Goal: Find specific page/section: Find specific page/section

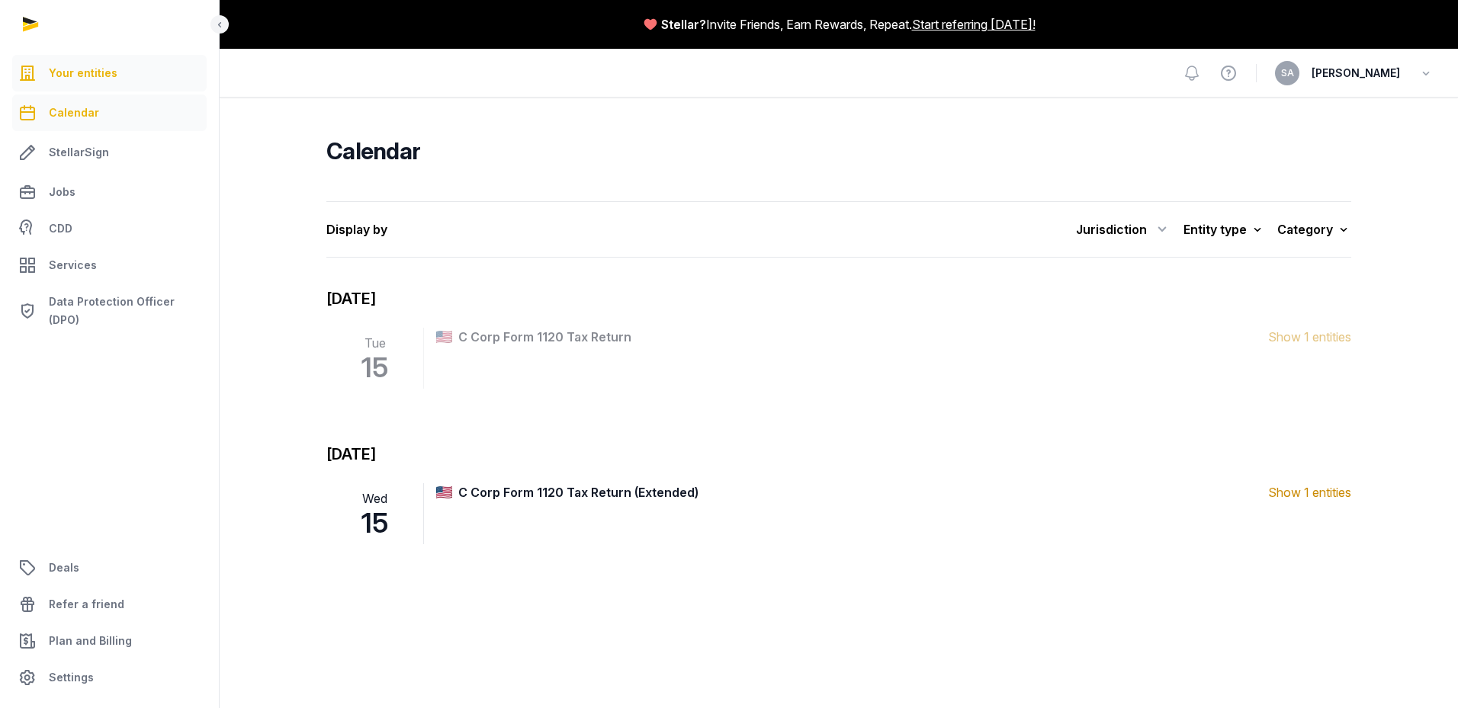
click at [102, 73] on span "Your entities" at bounding box center [83, 73] width 69 height 18
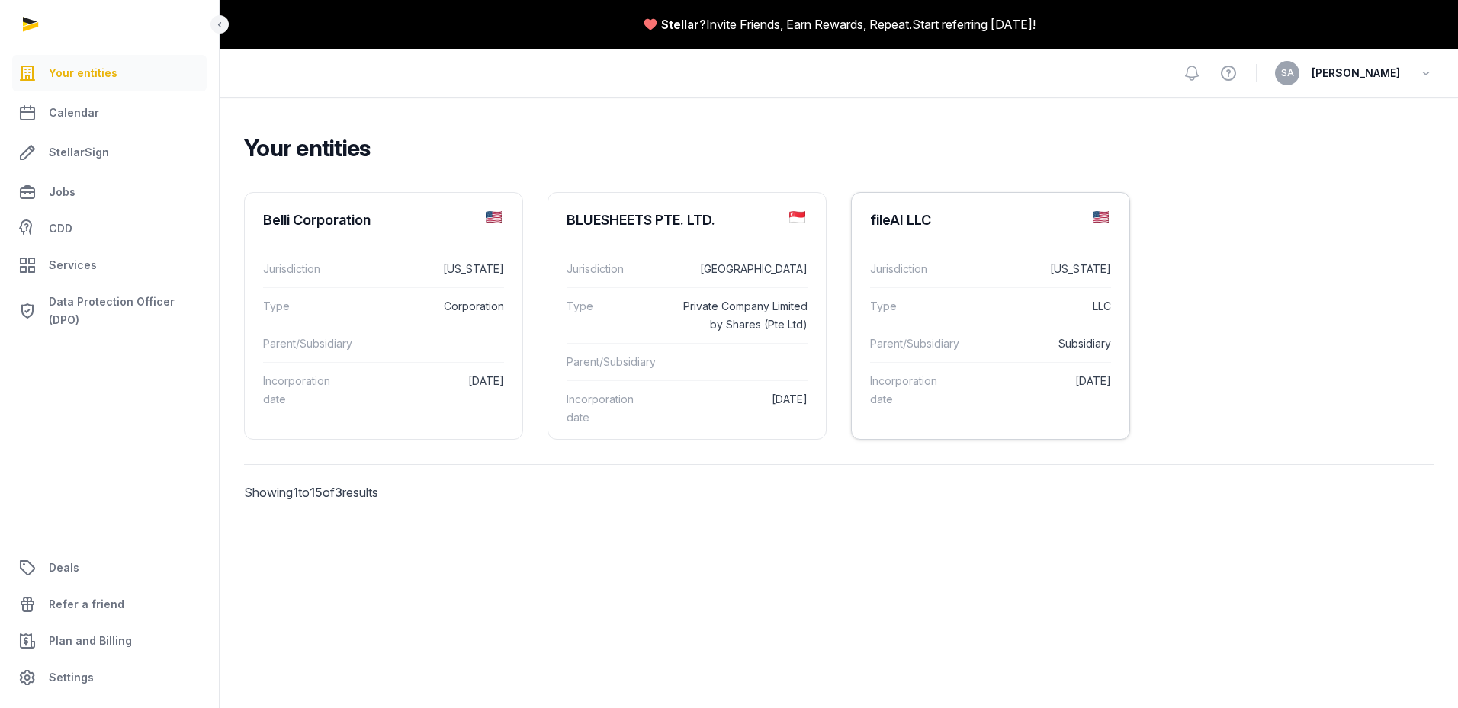
click at [892, 222] on div "fileAI LLC" at bounding box center [900, 220] width 61 height 18
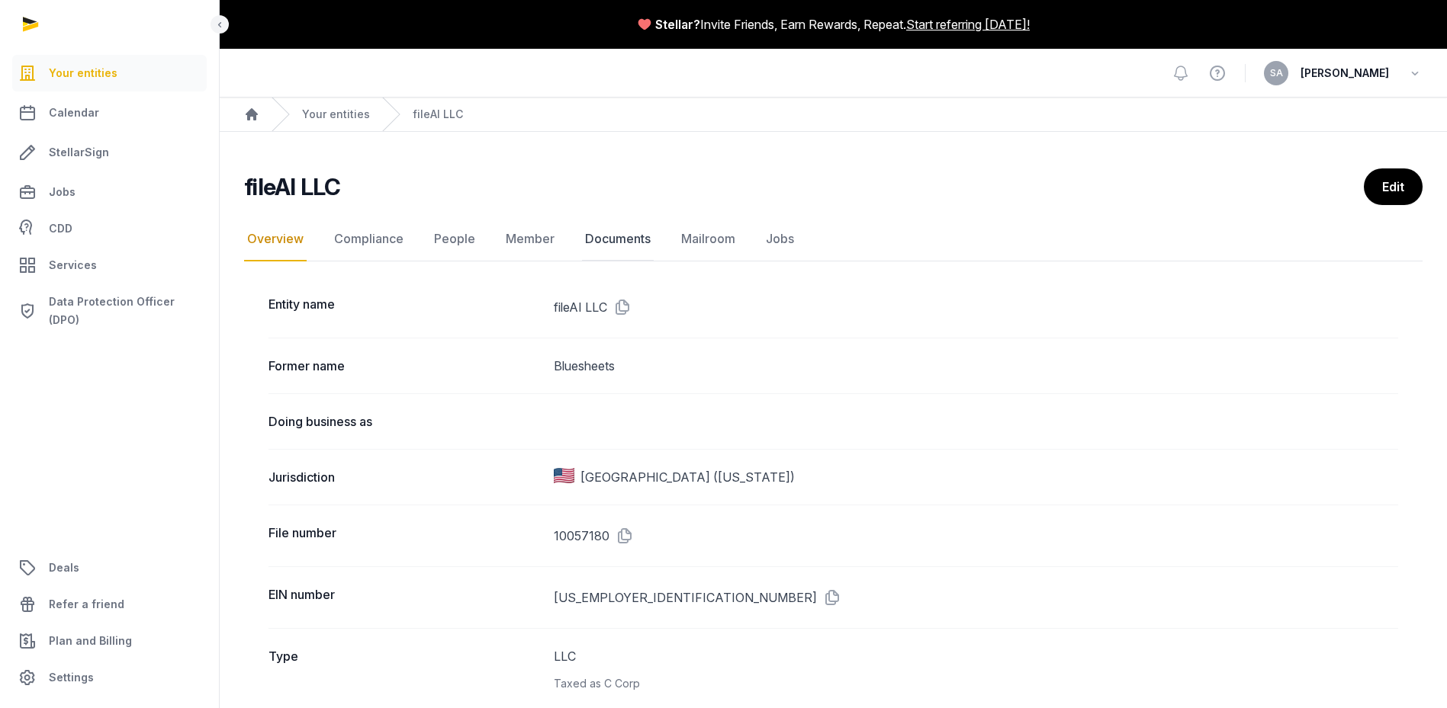
click at [611, 236] on link "Documents" at bounding box center [618, 239] width 72 height 44
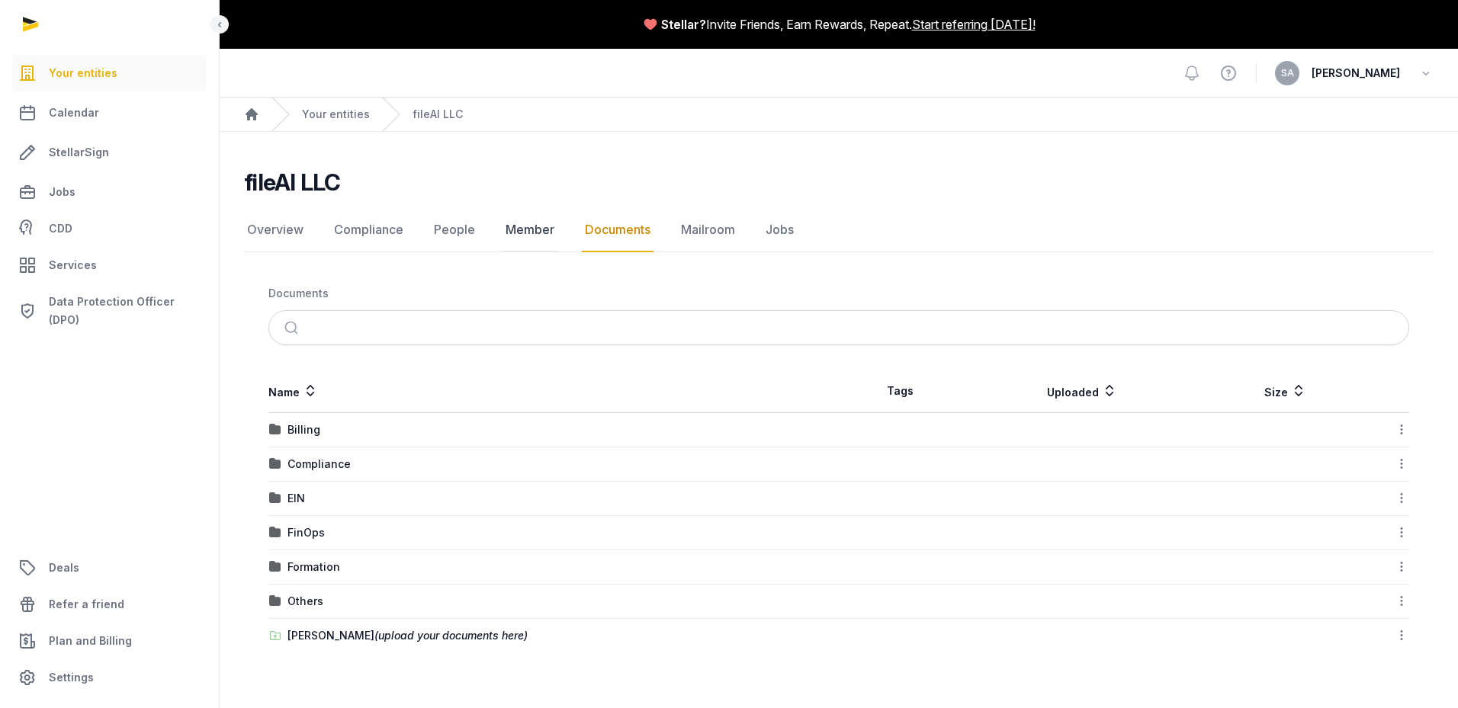
click at [515, 228] on link "Member" at bounding box center [530, 230] width 55 height 44
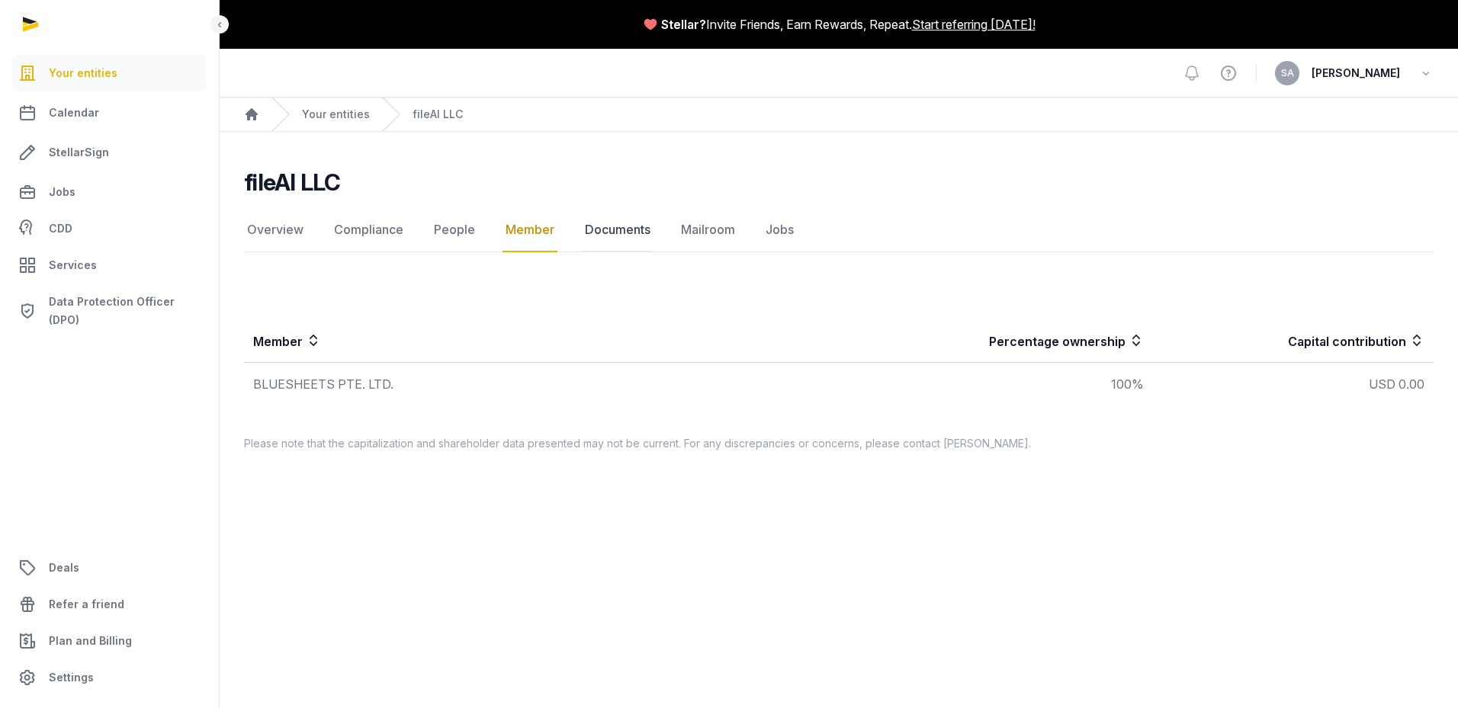
click at [601, 227] on link "Documents" at bounding box center [618, 230] width 72 height 44
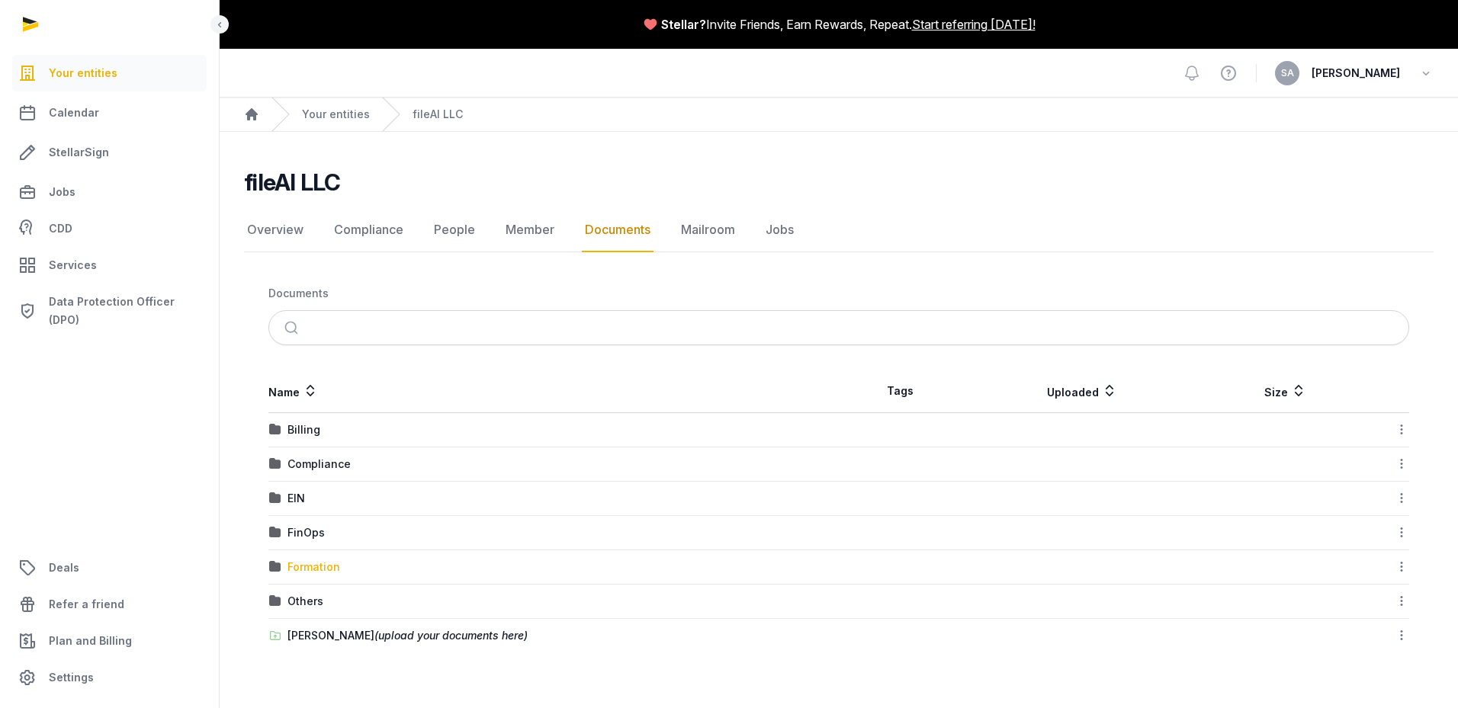
click at [296, 568] on div "Formation" at bounding box center [314, 567] width 53 height 15
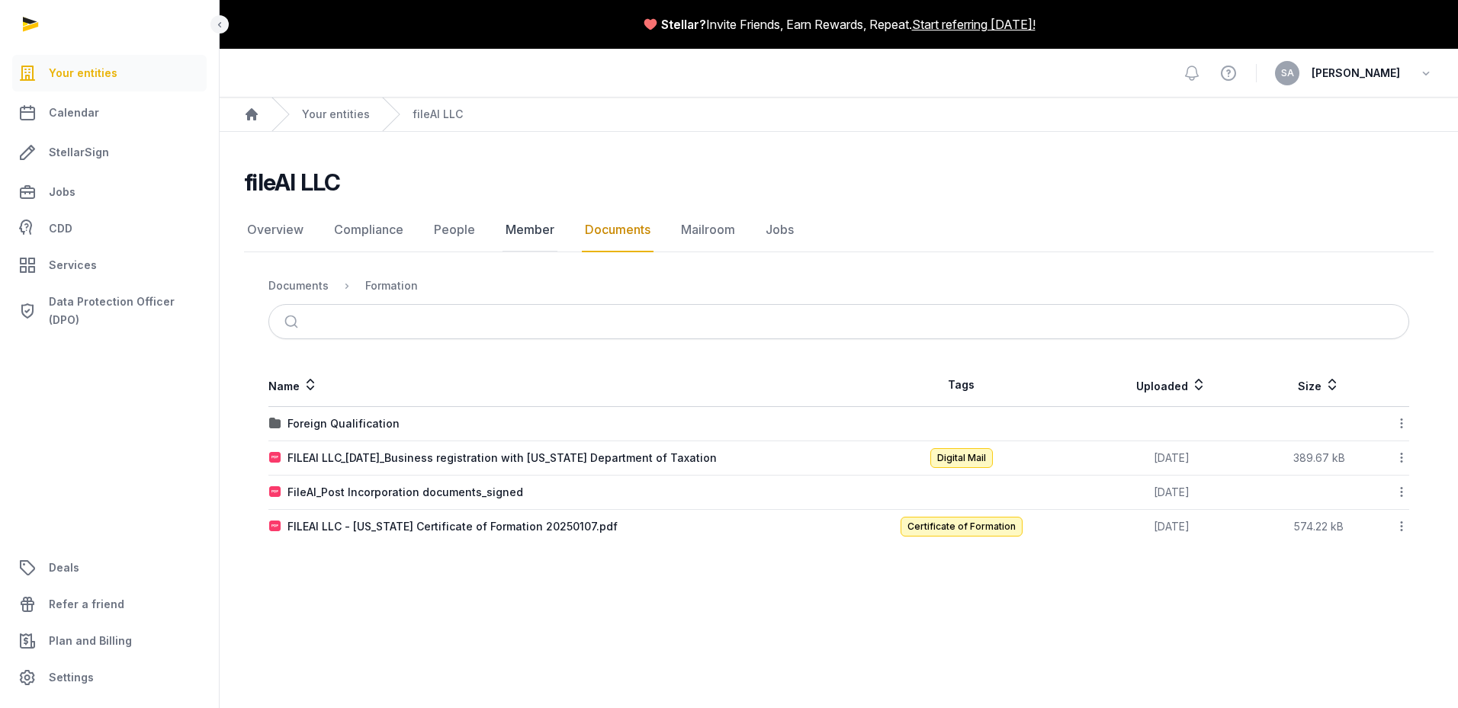
click at [522, 230] on link "Member" at bounding box center [530, 230] width 55 height 44
